Goal: Transaction & Acquisition: Subscribe to service/newsletter

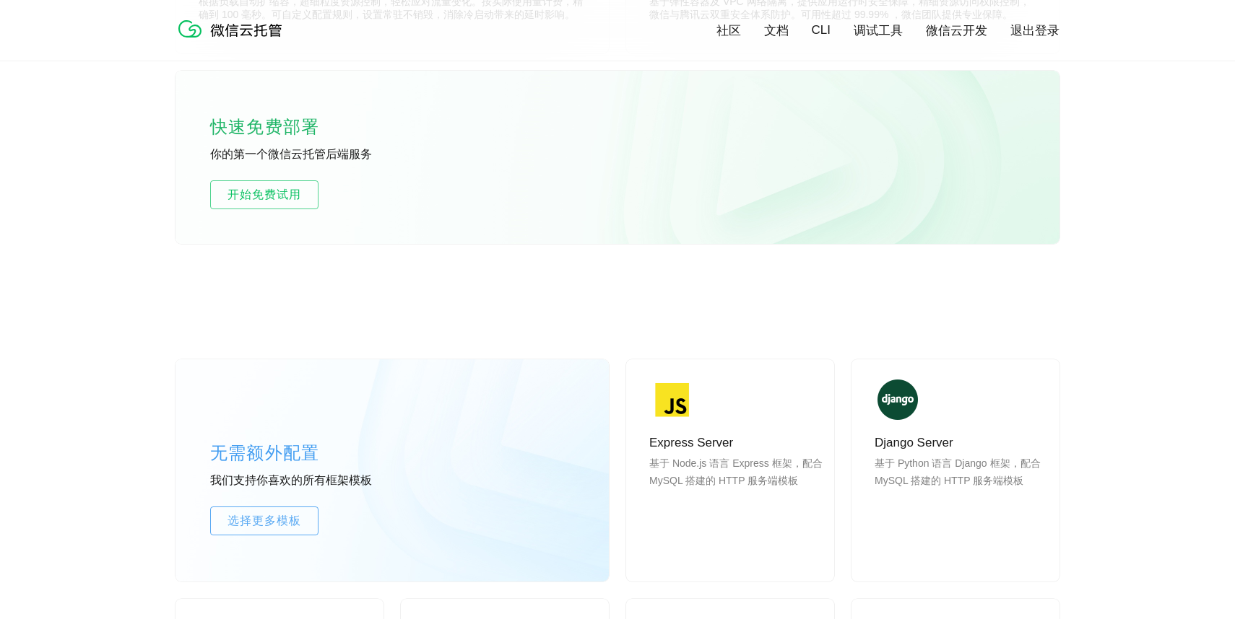
scroll to position [915, 0]
click at [276, 197] on span "开始免费试用" at bounding box center [264, 196] width 107 height 17
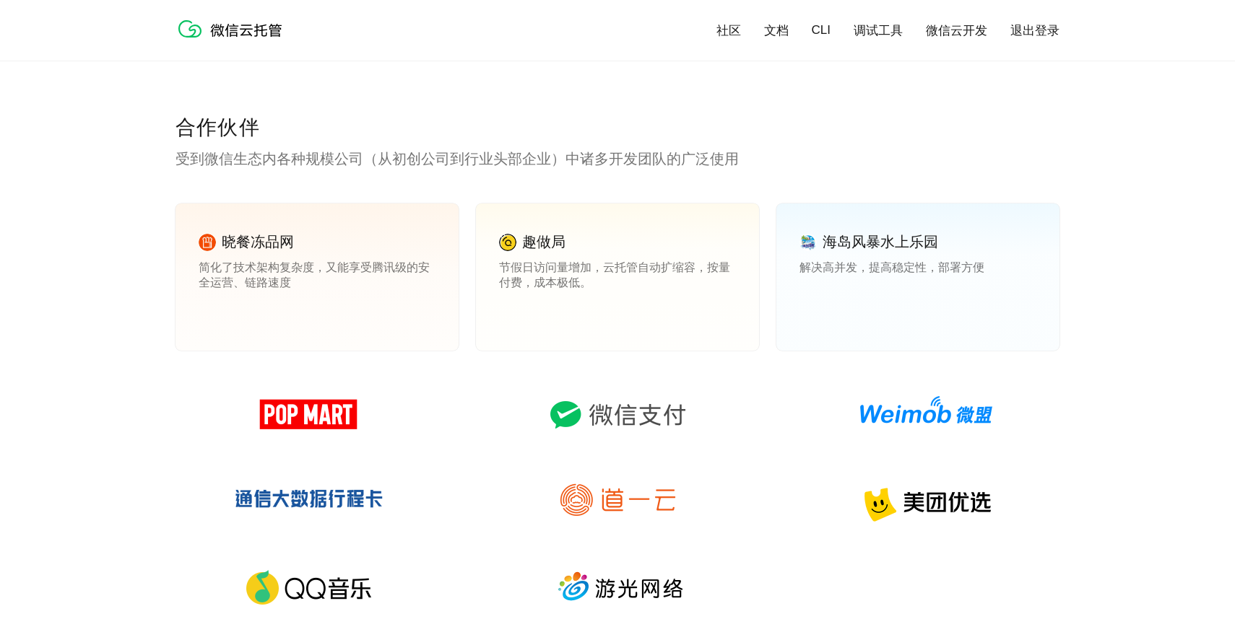
scroll to position [1792, 0]
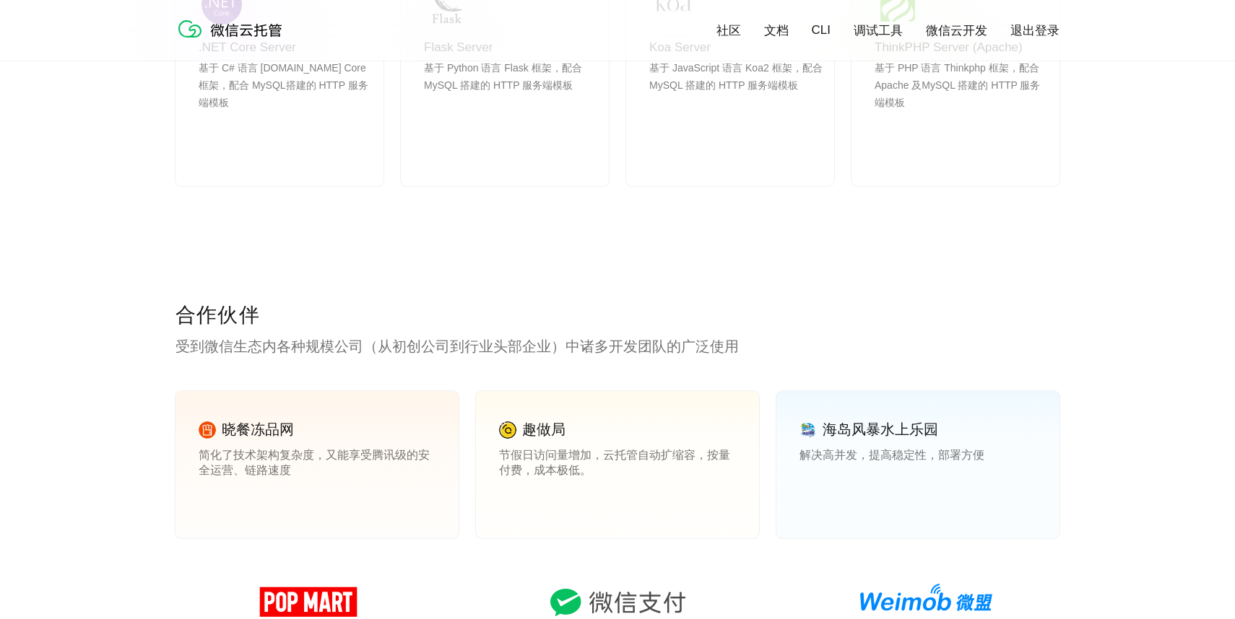
click at [888, 36] on link "调试工具" at bounding box center [877, 30] width 49 height 17
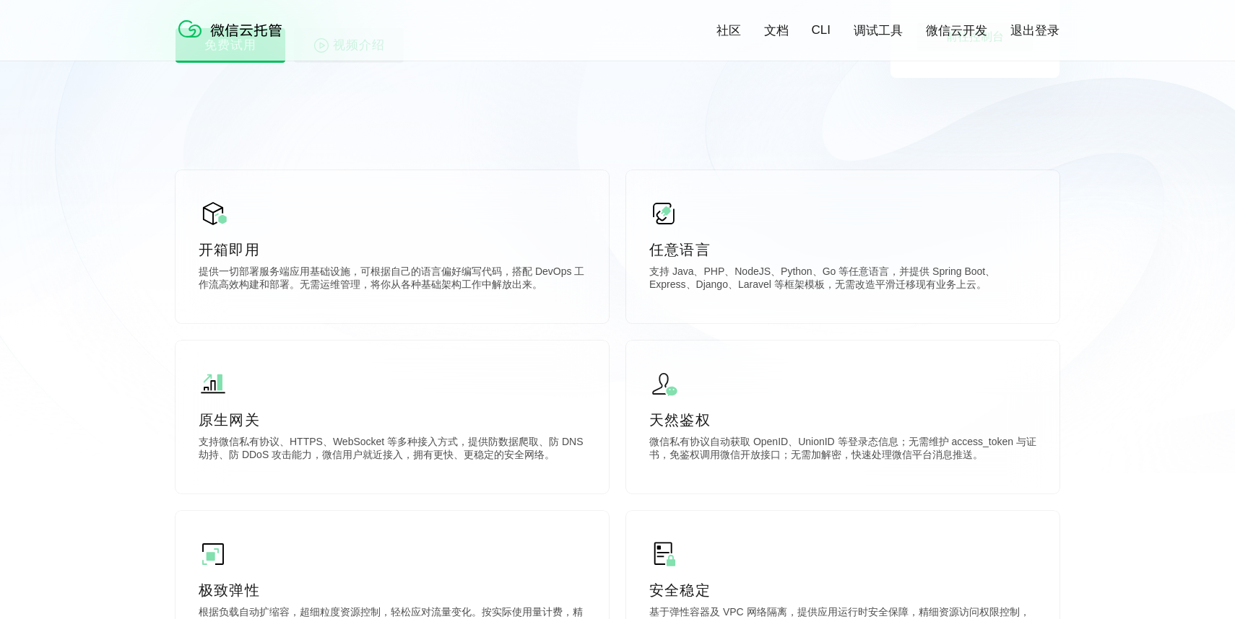
scroll to position [0, 0]
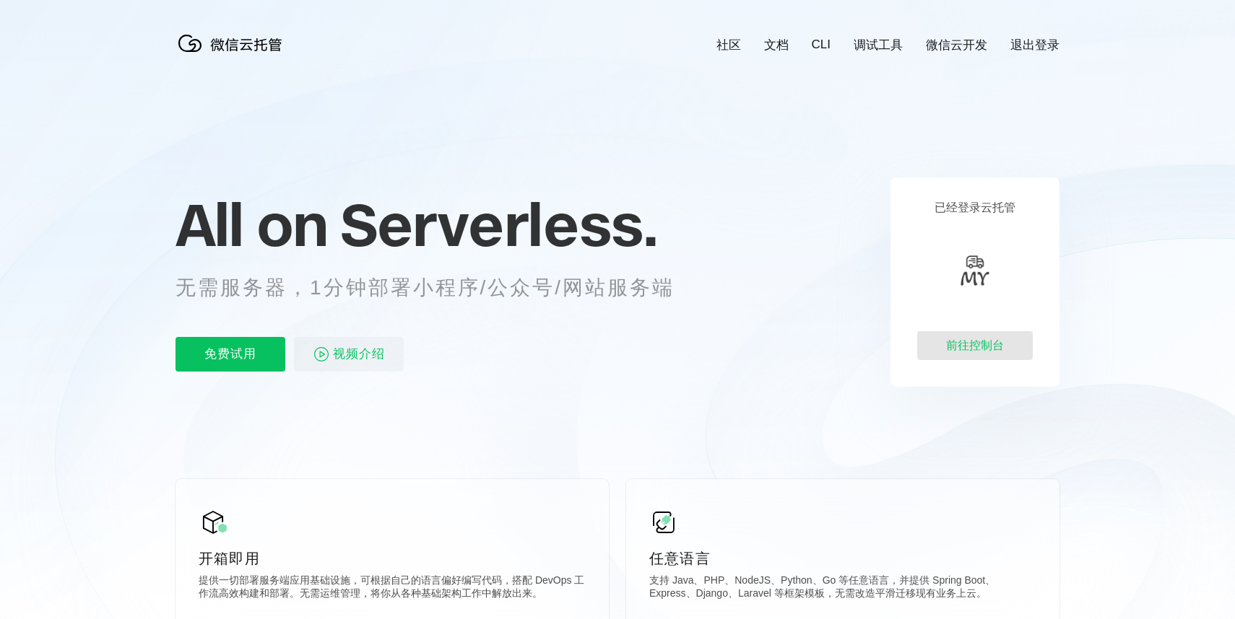
click at [985, 348] on div "前往控制台" at bounding box center [975, 345] width 116 height 29
click at [267, 357] on p "免费试用" at bounding box center [230, 354] width 110 height 35
